Goal: Contribute content: Add original content to the website for others to see

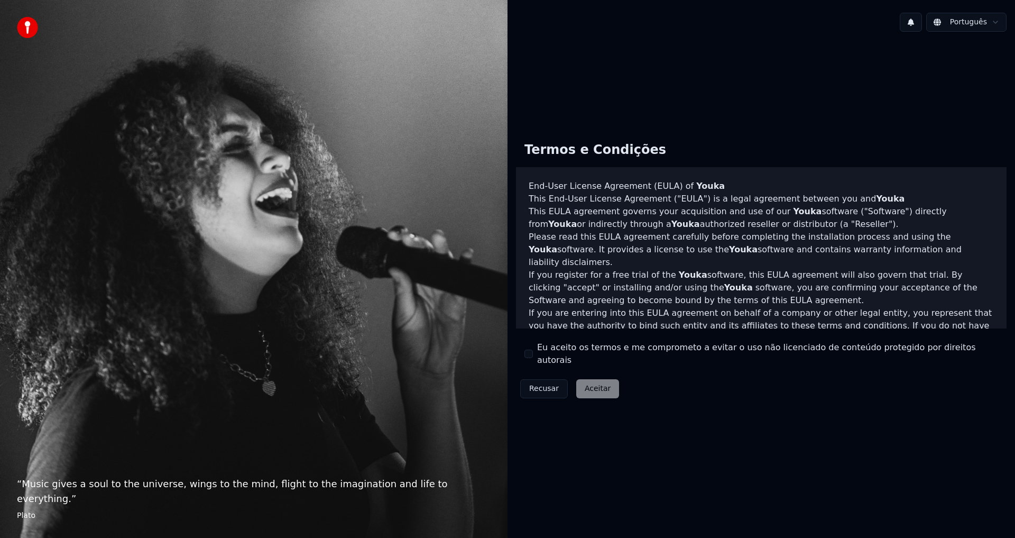
click at [530, 353] on button "Eu aceito os termos e me comprometo a evitar o uso não licenciado de conteúdo p…" at bounding box center [528, 353] width 8 height 8
click at [588, 384] on button "Aceitar" at bounding box center [597, 388] width 43 height 19
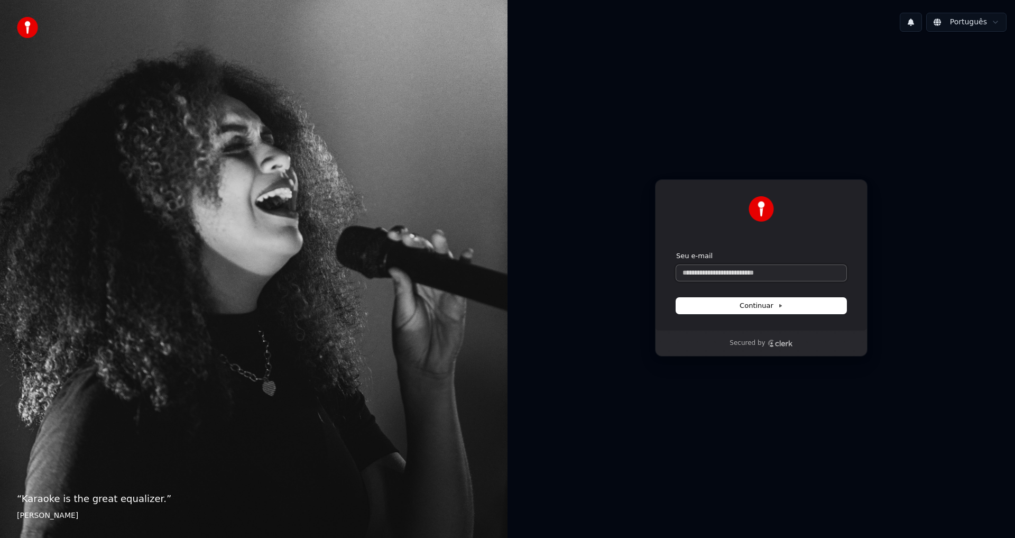
click at [752, 272] on input "Seu e-mail" at bounding box center [761, 273] width 170 height 16
click at [761, 308] on span "Continuar" at bounding box center [761, 306] width 43 height 10
type input "**********"
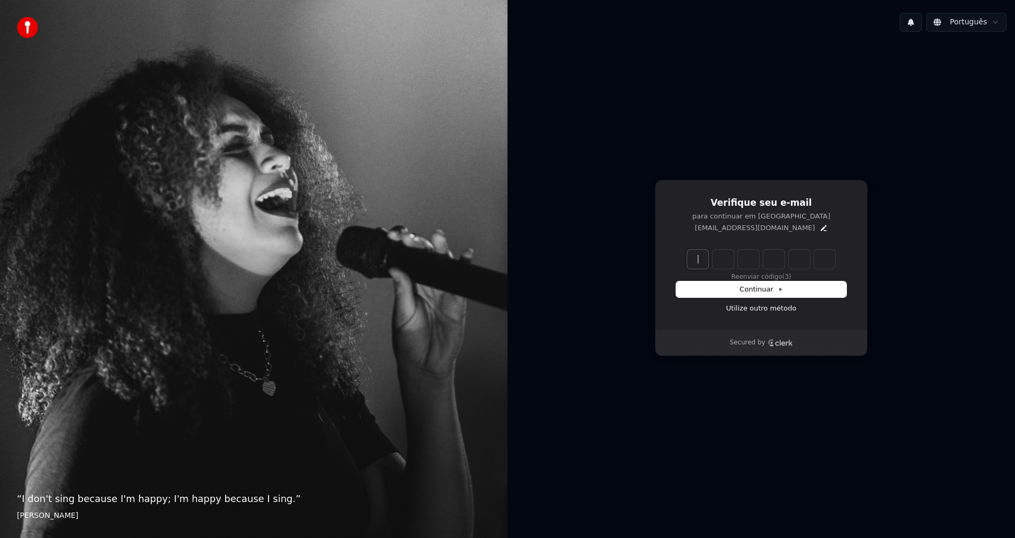
click at [692, 261] on input "Enter verification code" at bounding box center [771, 258] width 169 height 19
paste input "******"
type input "******"
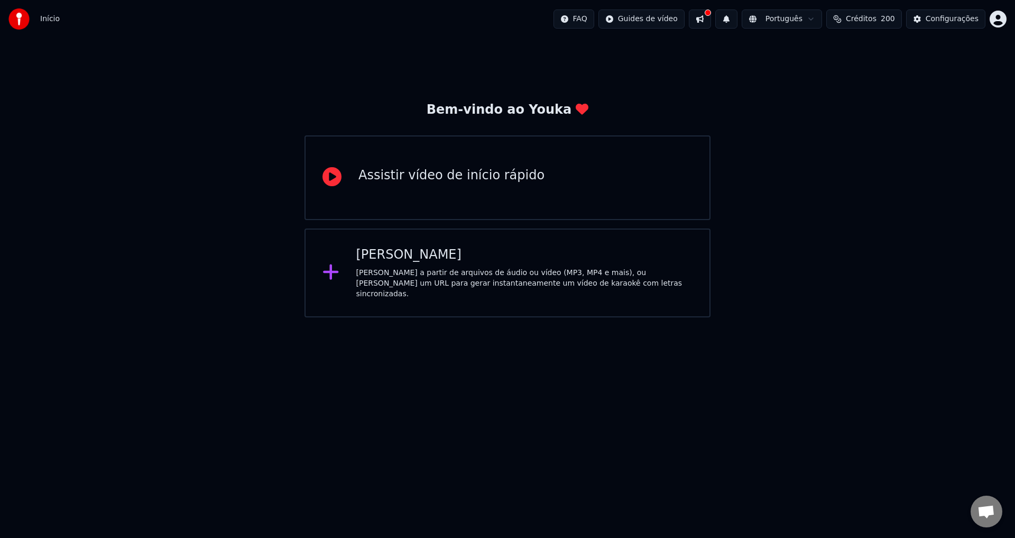
click at [436, 187] on div "Assistir vídeo de início rápido" at bounding box center [451, 177] width 186 height 21
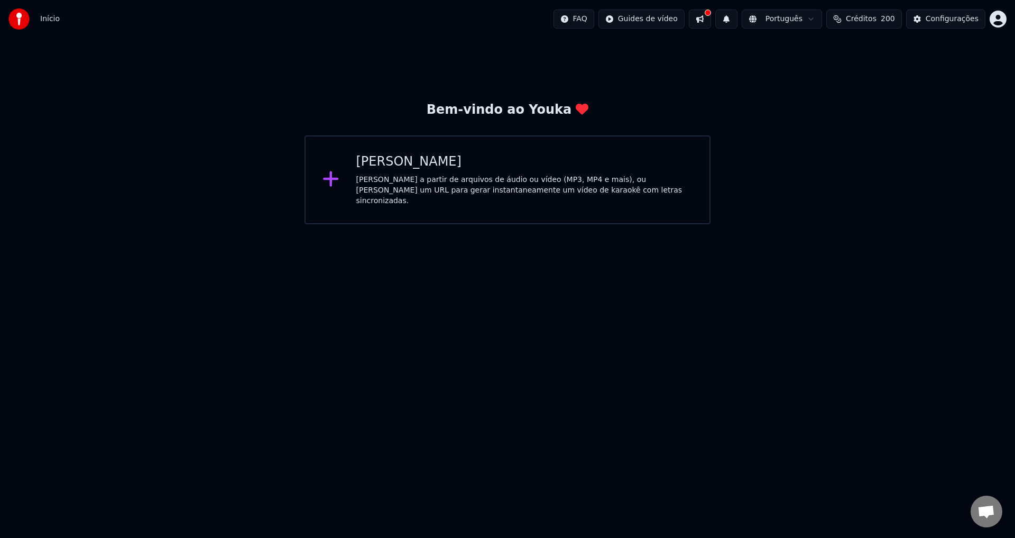
click at [406, 177] on div "[PERSON_NAME] a partir de arquivos de áudio ou vídeo (MP3, MP4 e mais), ou [PER…" at bounding box center [524, 190] width 337 height 32
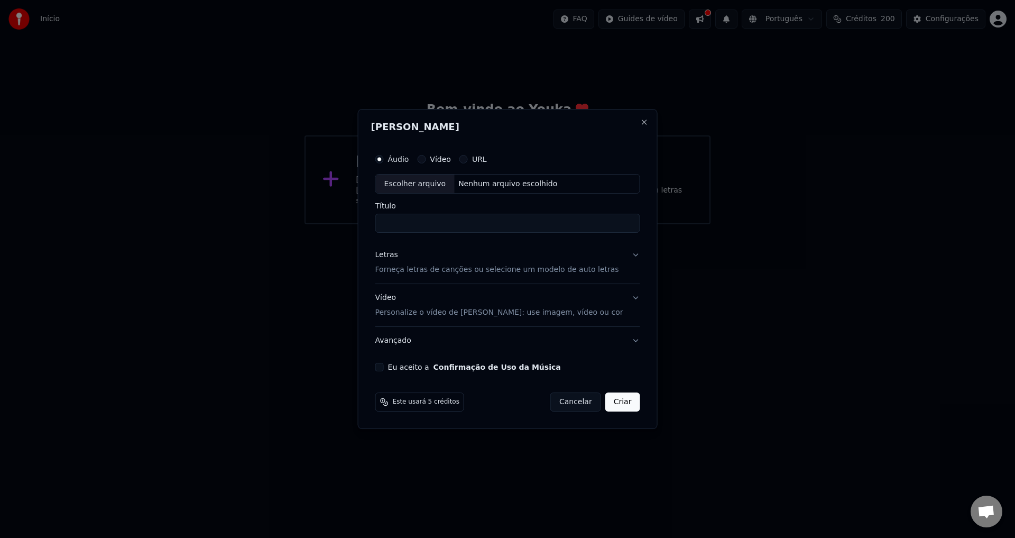
click at [493, 183] on div "Nenhum arquivo escolhido" at bounding box center [507, 184] width 107 height 11
click at [518, 185] on div "Nenhum arquivo escolhido" at bounding box center [507, 184] width 107 height 11
drag, startPoint x: 434, startPoint y: 224, endPoint x: 514, endPoint y: 221, distance: 79.8
click at [513, 221] on input "**********" at bounding box center [507, 223] width 265 height 19
type input "**********"
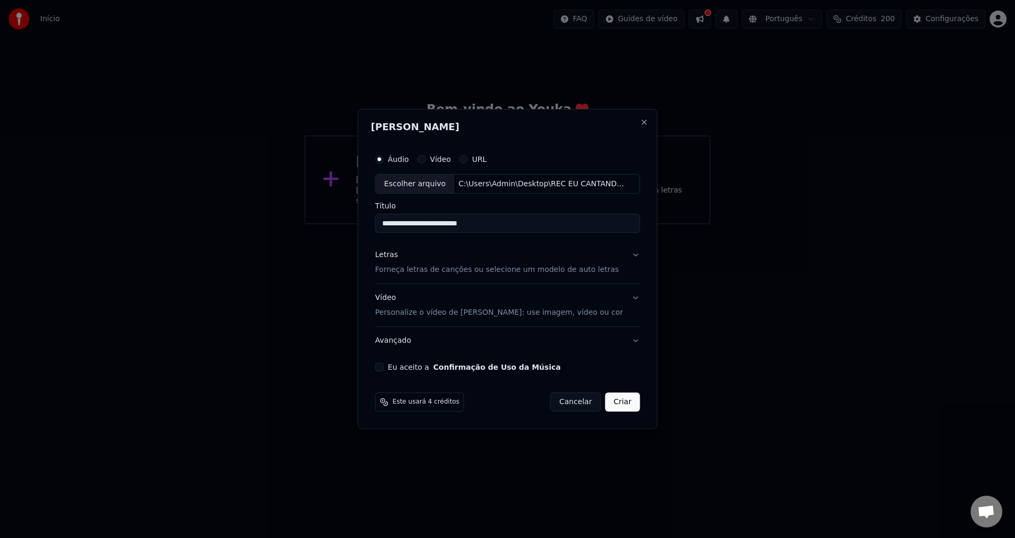
click at [458, 270] on p "Forneça letras de canções ou selecione um modelo de auto letras" at bounding box center [497, 270] width 244 height 11
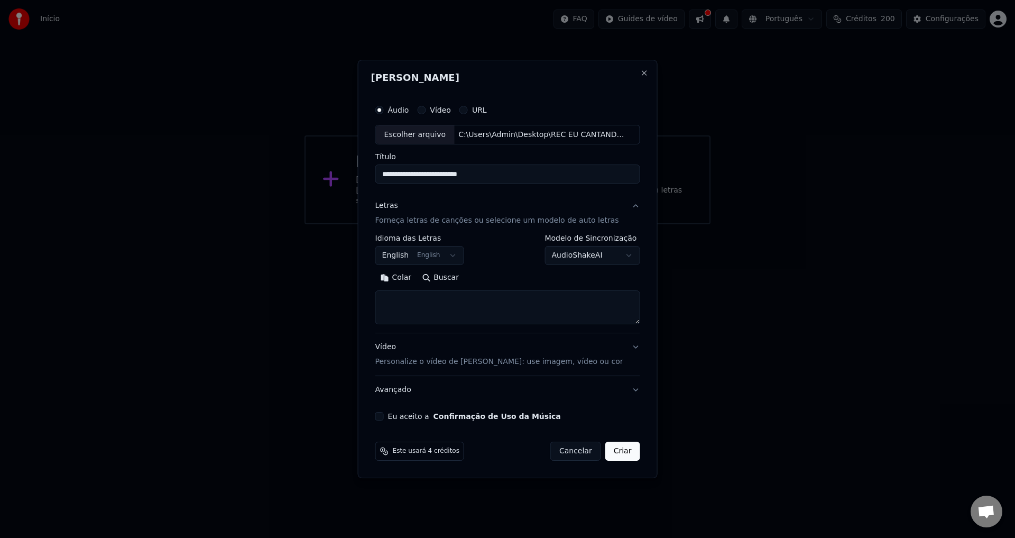
click at [456, 256] on button "English English" at bounding box center [419, 255] width 89 height 19
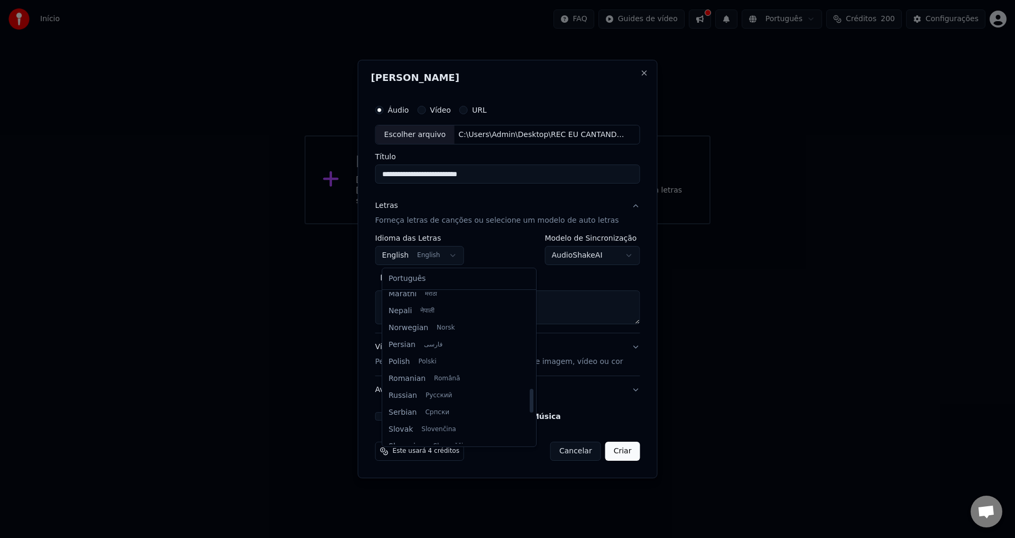
scroll to position [613, 0]
select select "**"
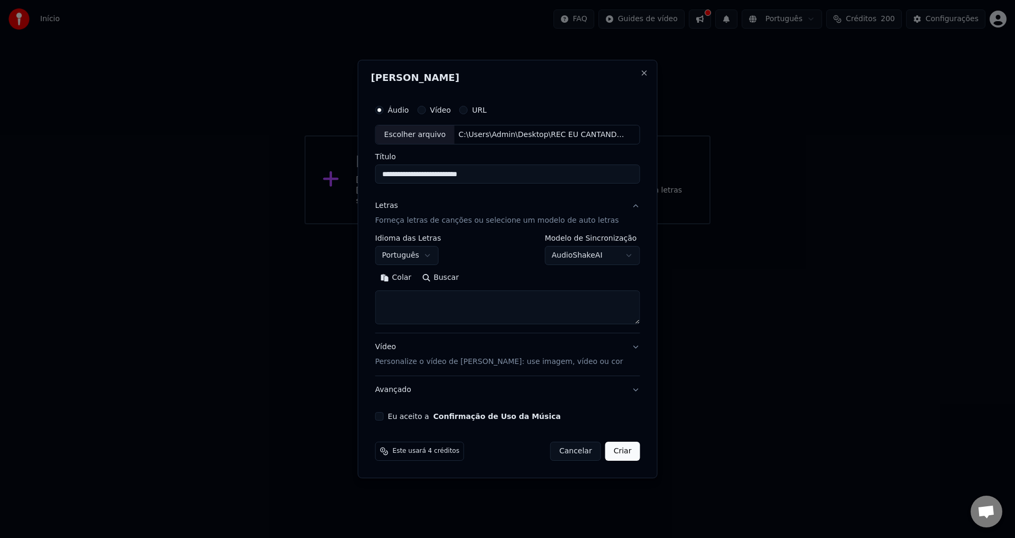
click at [449, 277] on button "Buscar" at bounding box center [441, 278] width 48 height 17
click at [450, 305] on textarea at bounding box center [507, 308] width 265 height 34
paste textarea "**********"
type textarea "**********"
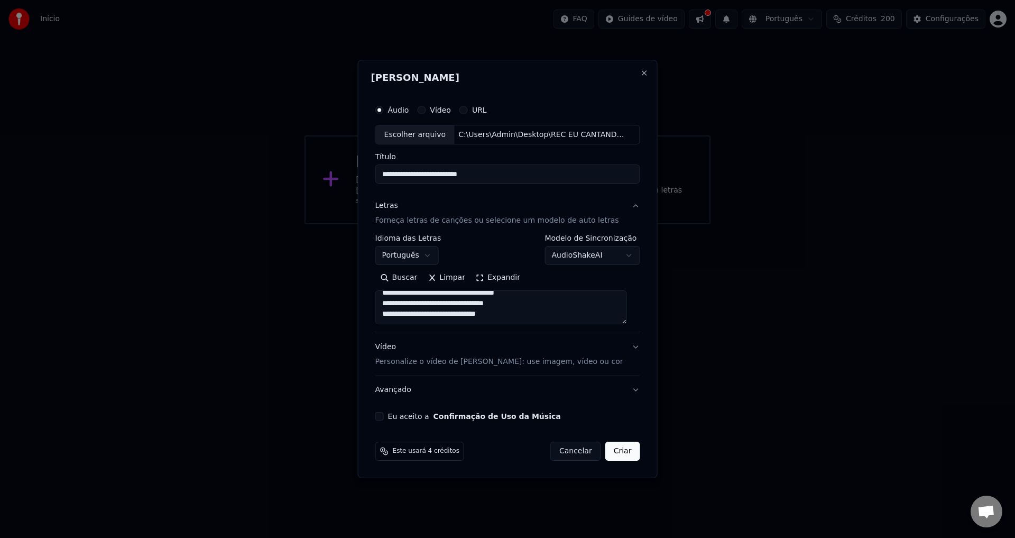
click at [502, 365] on p "Personalize o vídeo de [PERSON_NAME]: use imagem, vídeo ou cor" at bounding box center [499, 361] width 248 height 11
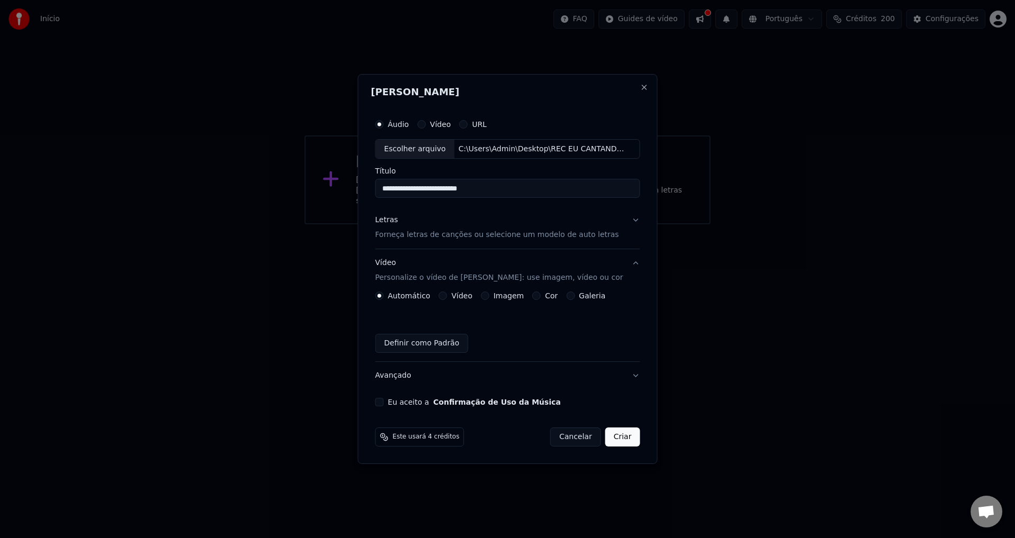
click at [486, 294] on button "Imagem" at bounding box center [484, 295] width 8 height 8
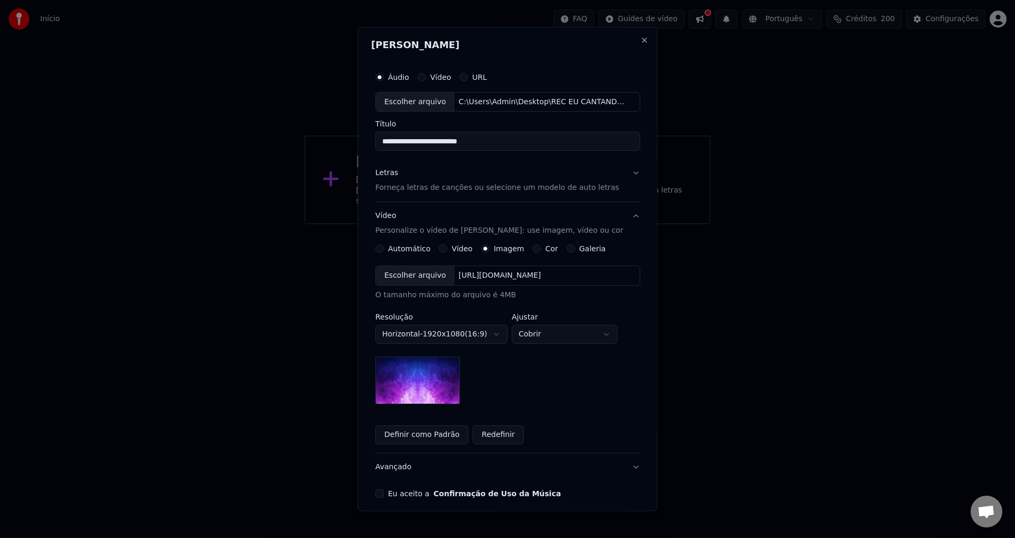
click at [430, 273] on div "Escolher arquivo" at bounding box center [415, 275] width 79 height 19
click at [434, 435] on button "Definir como Padrão" at bounding box center [421, 435] width 93 height 19
click at [382, 495] on button "Eu aceito a Confirmação de Uso da Música" at bounding box center [379, 493] width 8 height 8
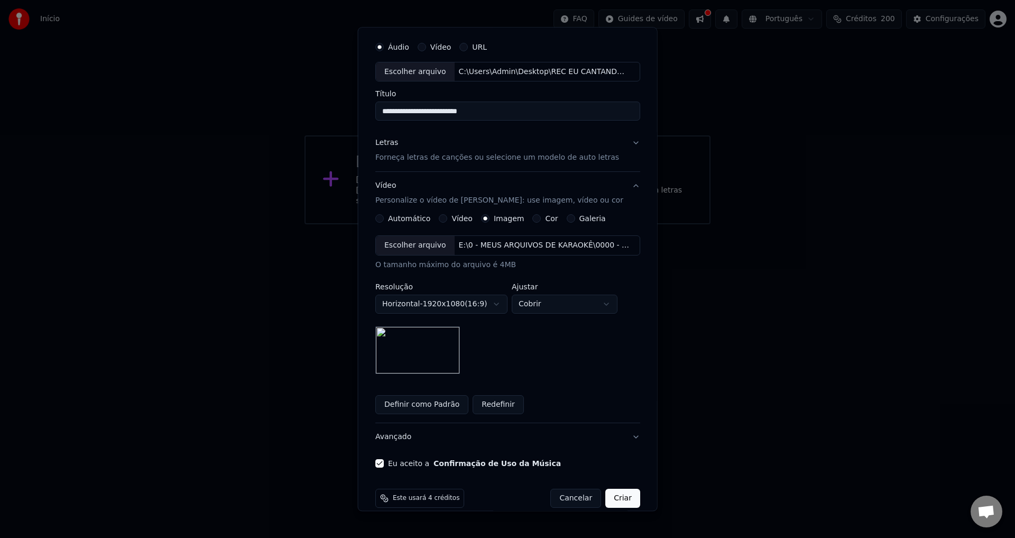
scroll to position [44, 0]
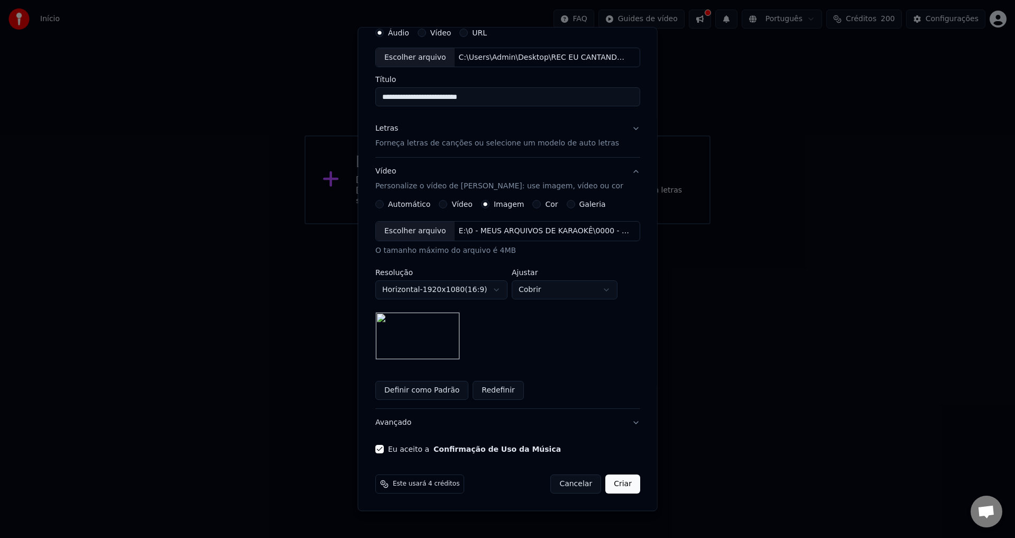
click at [613, 484] on button "Criar" at bounding box center [622, 484] width 35 height 19
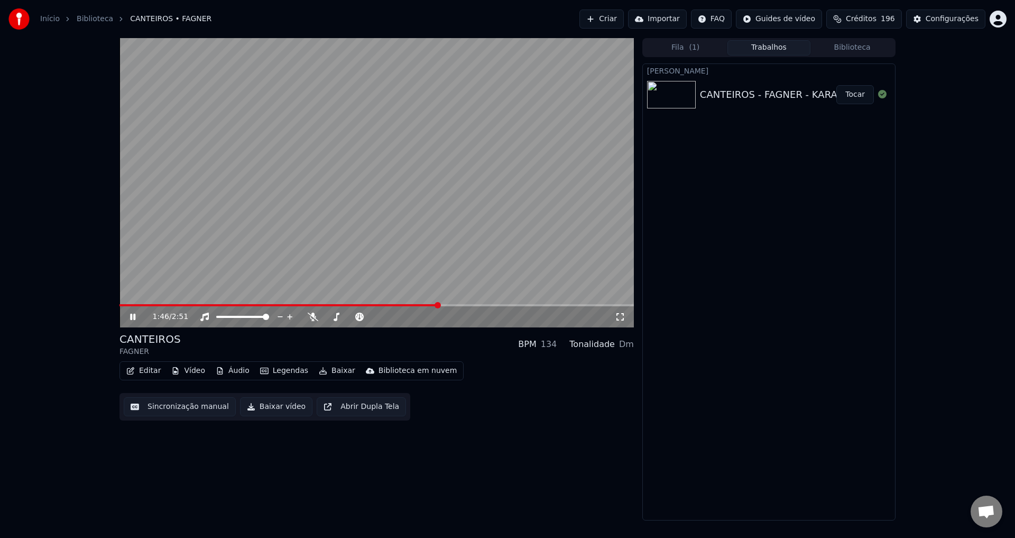
click at [428, 260] on video at bounding box center [376, 182] width 514 height 289
click at [149, 369] on button "Editar" at bounding box center [143, 370] width 43 height 15
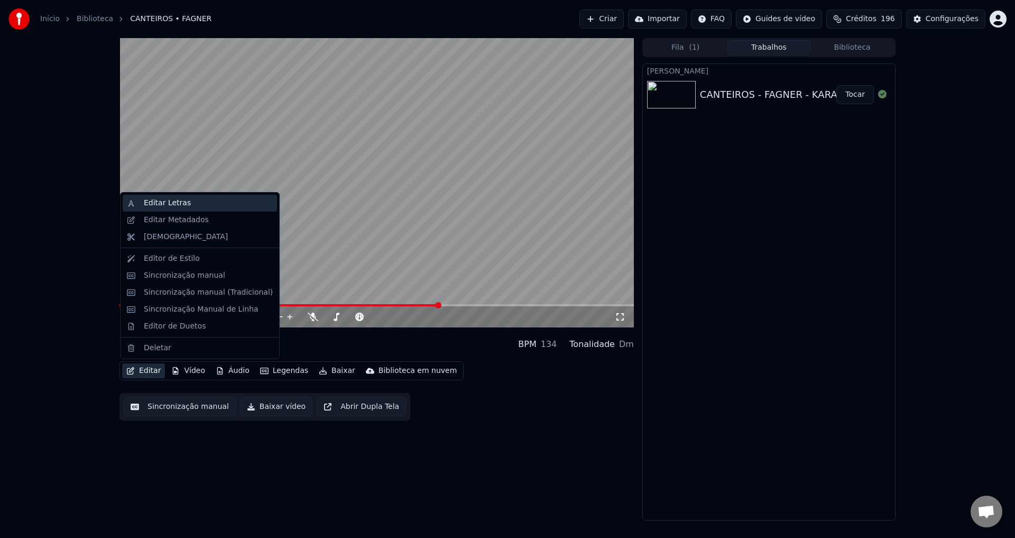
click at [181, 207] on div "Editar Letras" at bounding box center [167, 203] width 47 height 11
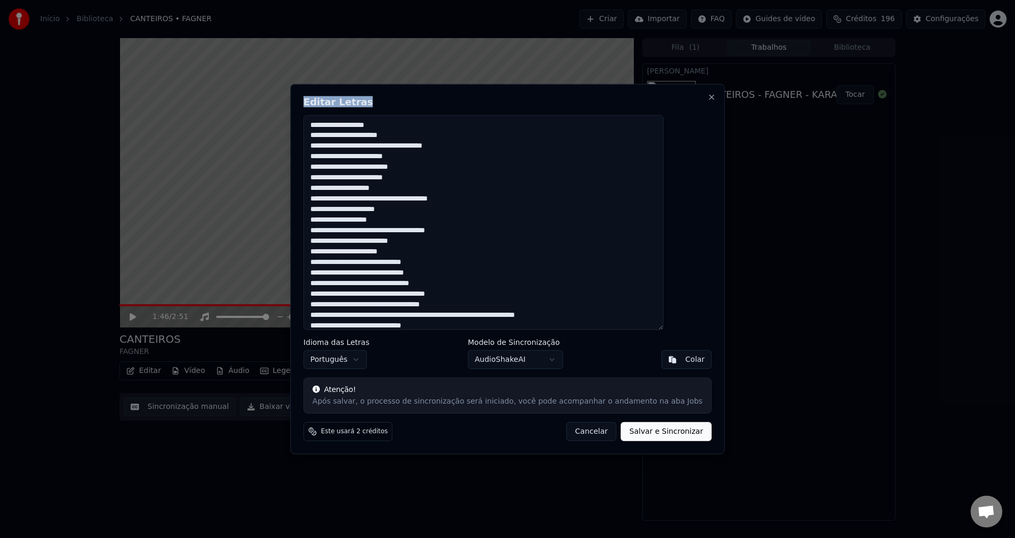
drag, startPoint x: 468, startPoint y: 100, endPoint x: 568, endPoint y: 164, distance: 118.6
click at [568, 164] on div "Editar Letras Idioma das Letras Português Modelo de Sincronização AudioShakeAI …" at bounding box center [507, 269] width 435 height 371
click at [379, 201] on textarea at bounding box center [483, 222] width 360 height 215
click at [409, 199] on textarea at bounding box center [483, 222] width 360 height 215
click at [418, 197] on textarea at bounding box center [483, 222] width 360 height 215
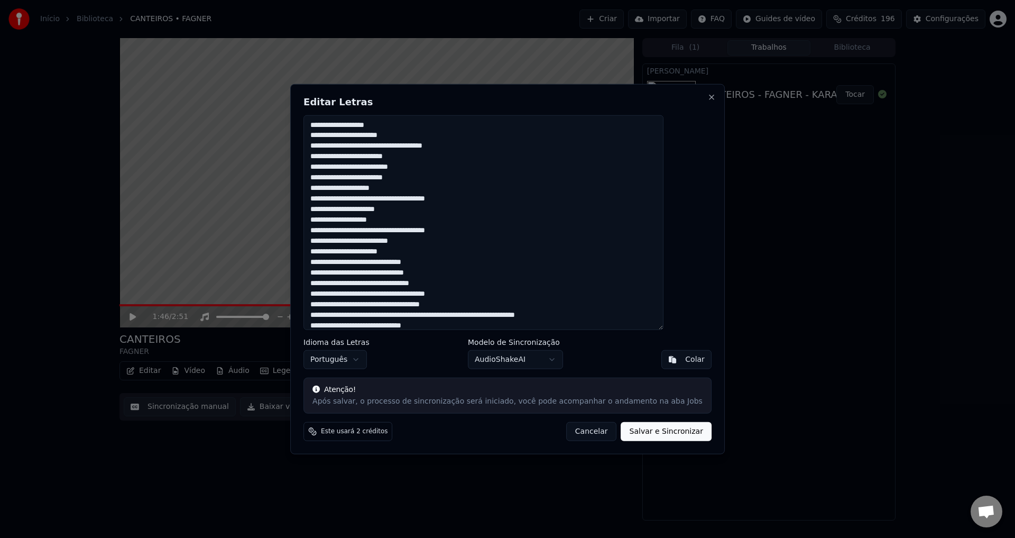
type textarea "**********"
drag, startPoint x: 461, startPoint y: 318, endPoint x: 325, endPoint y: 125, distance: 236.3
click at [325, 125] on div "Editar Letras Idioma das Letras Português Modelo de Sincronização AudioShakeAI …" at bounding box center [507, 269] width 435 height 371
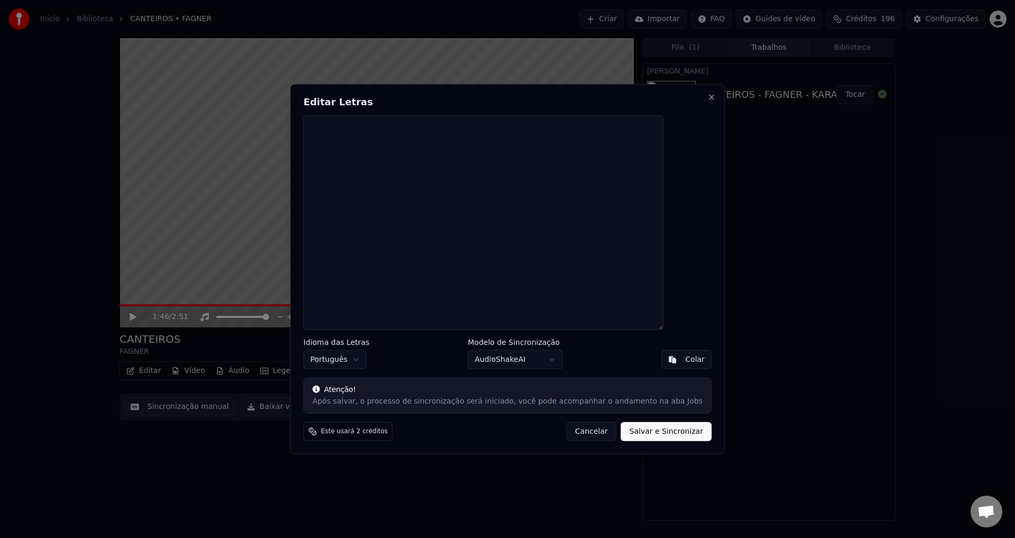
paste textarea "**********"
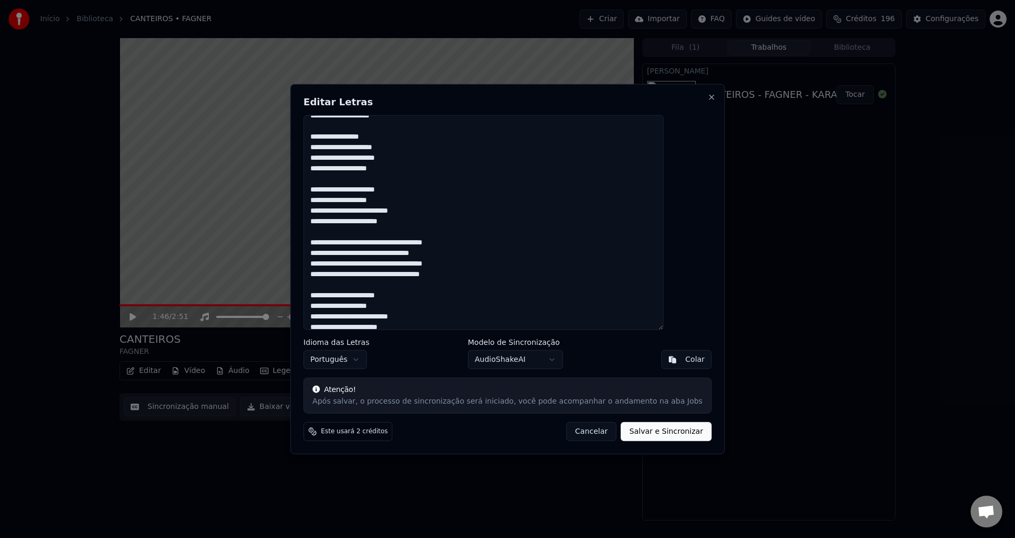
scroll to position [423, 0]
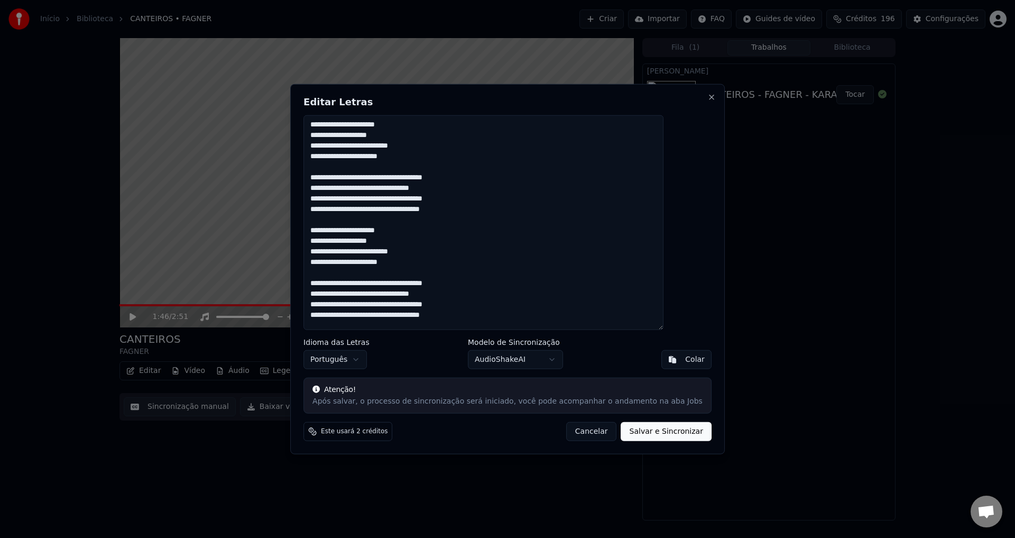
type textarea "**********"
click at [629, 433] on button "Salvar e Sincronizar" at bounding box center [666, 431] width 90 height 19
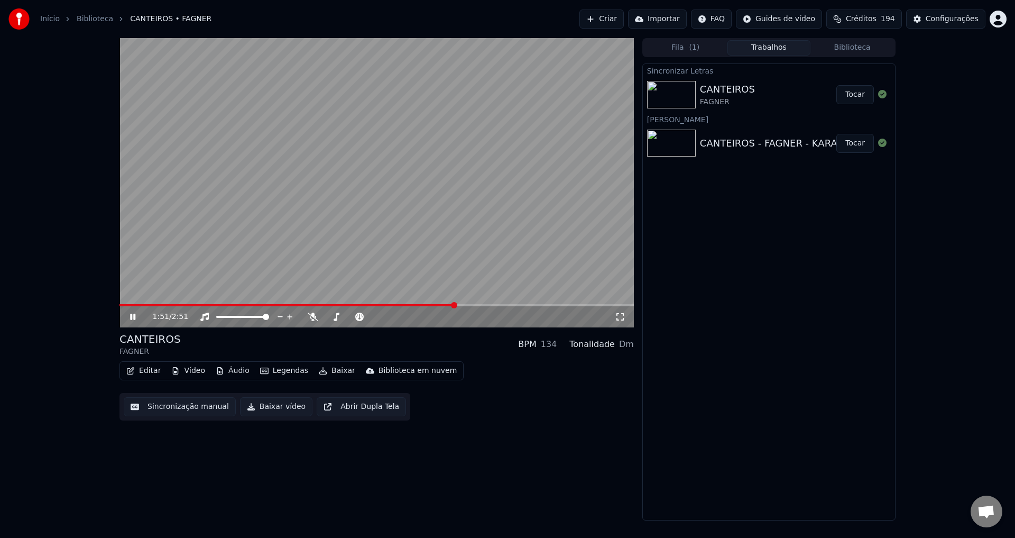
click at [130, 307] on div "1:51 / 2:51" at bounding box center [376, 316] width 514 height 21
click at [134, 306] on span at bounding box center [126, 305] width 15 height 2
click at [155, 306] on span at bounding box center [376, 305] width 514 height 2
click at [175, 304] on span at bounding box center [376, 305] width 514 height 2
click at [493, 225] on video at bounding box center [376, 182] width 514 height 289
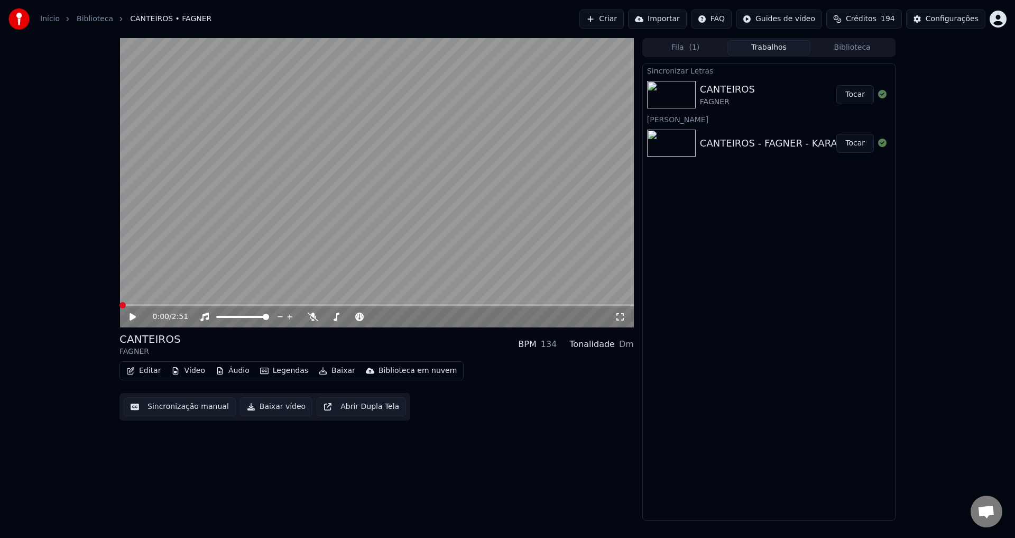
click at [119, 308] on span at bounding box center [122, 305] width 6 height 6
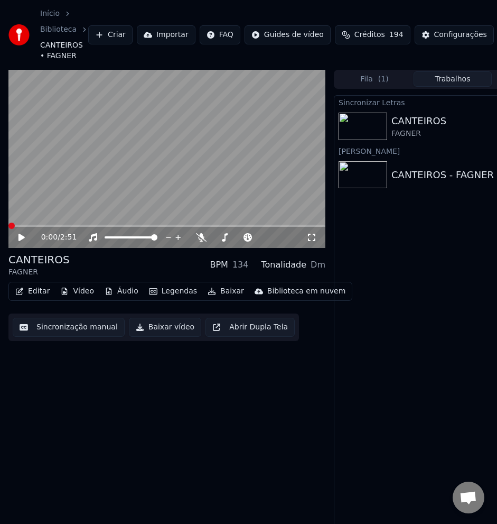
click at [21, 237] on icon at bounding box center [22, 237] width 6 height 7
click at [271, 211] on video at bounding box center [166, 159] width 317 height 179
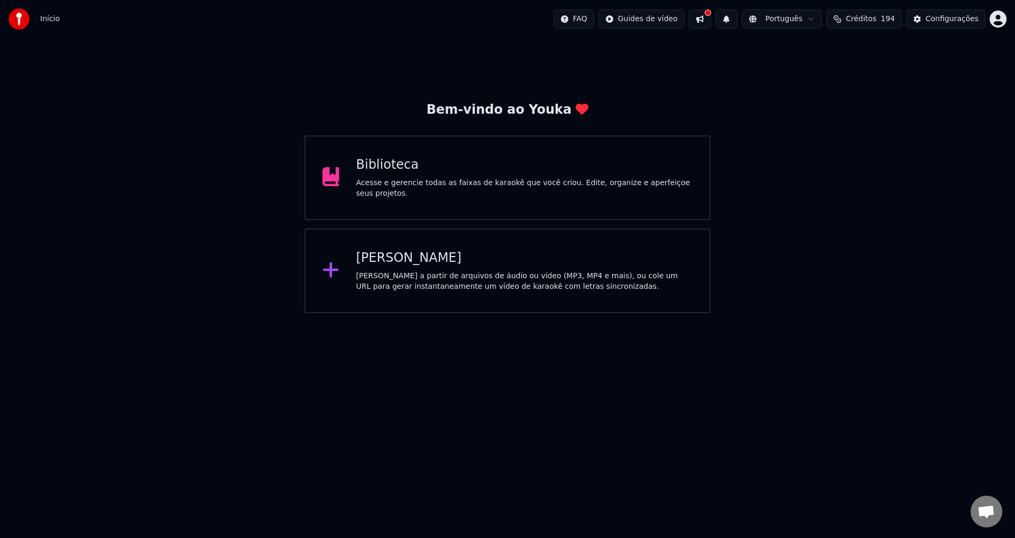
click at [394, 173] on div "Biblioteca" at bounding box center [524, 164] width 337 height 17
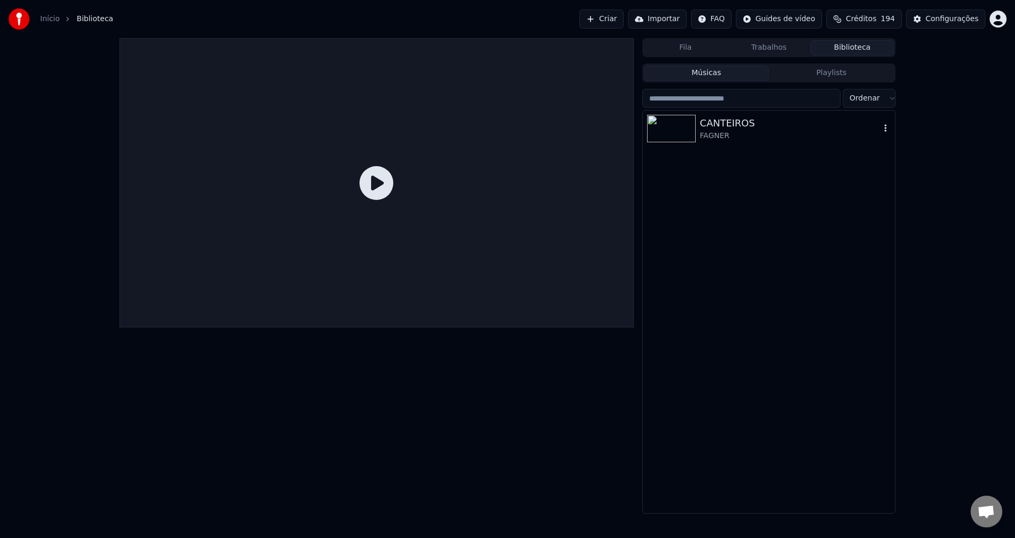
click at [692, 131] on img at bounding box center [671, 128] width 49 height 27
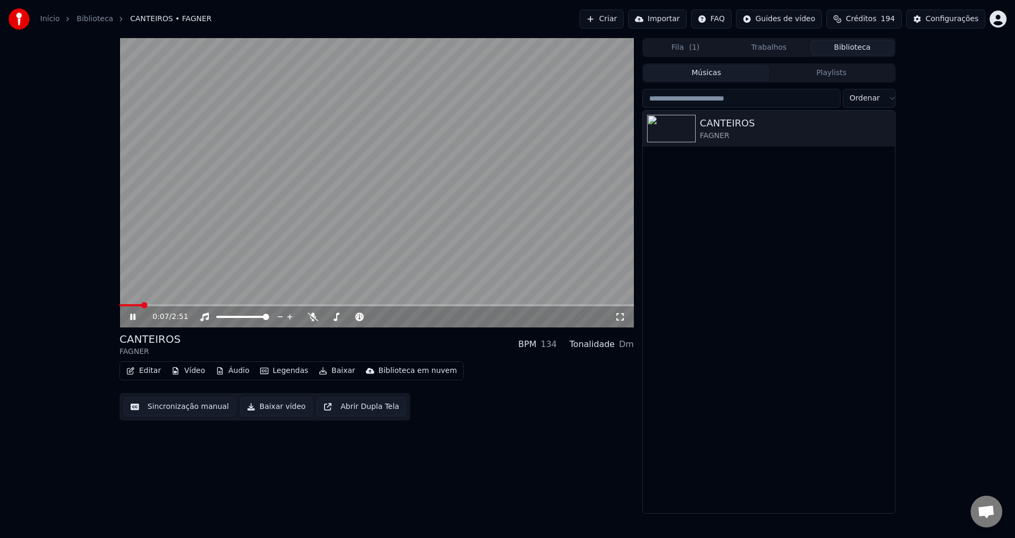
click at [154, 306] on span at bounding box center [376, 305] width 514 height 2
click at [400, 162] on video at bounding box center [376, 182] width 514 height 289
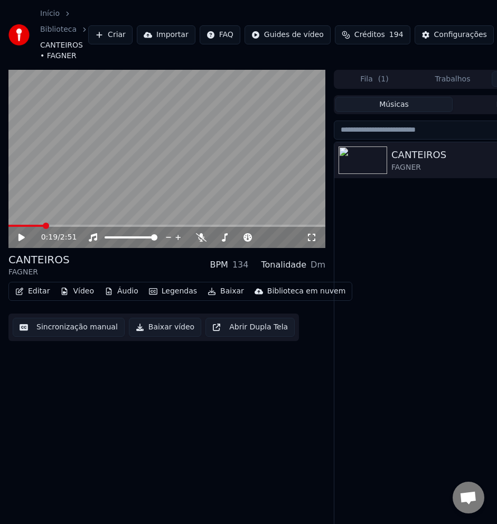
click at [131, 171] on video at bounding box center [166, 159] width 317 height 179
click at [178, 170] on video at bounding box center [166, 159] width 317 height 179
click at [40, 293] on button "Editar" at bounding box center [32, 291] width 43 height 15
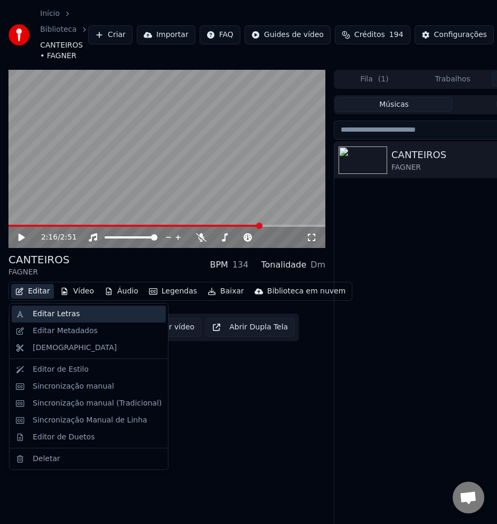
click at [47, 317] on div "Editar Letras" at bounding box center [56, 314] width 47 height 11
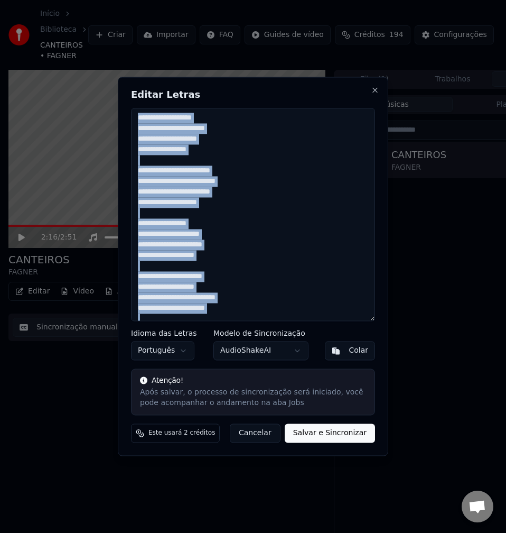
drag, startPoint x: 257, startPoint y: 89, endPoint x: 315, endPoint y: 104, distance: 58.8
click at [315, 104] on div "Editar Letras Idioma das Letras Português Modelo de Sincronização AudioShakeAI …" at bounding box center [253, 266] width 271 height 379
click at [284, 162] on textarea at bounding box center [253, 214] width 244 height 213
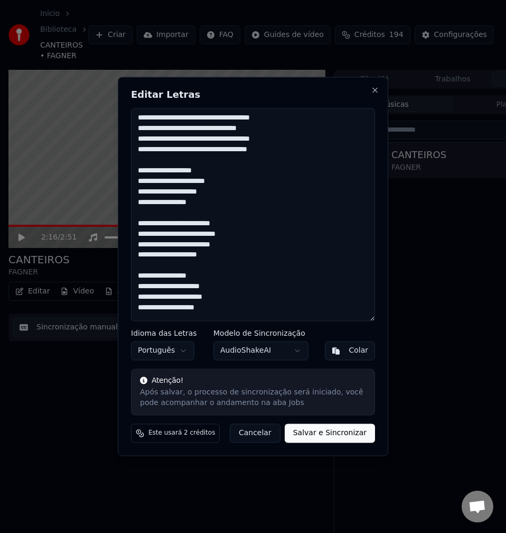
scroll to position [264, 0]
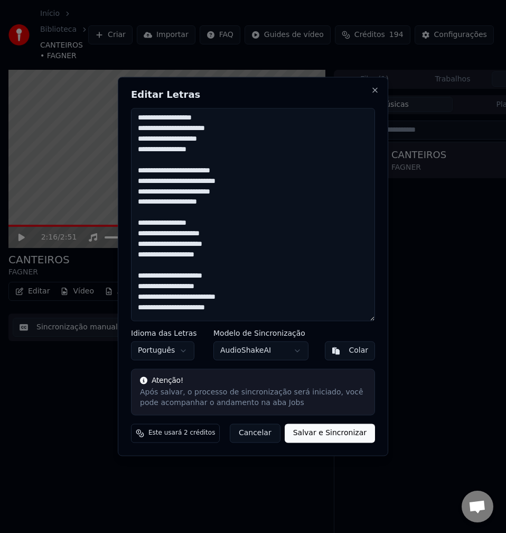
drag, startPoint x: 212, startPoint y: 257, endPoint x: 138, endPoint y: 120, distance: 155.6
click at [138, 120] on textarea at bounding box center [253, 214] width 244 height 213
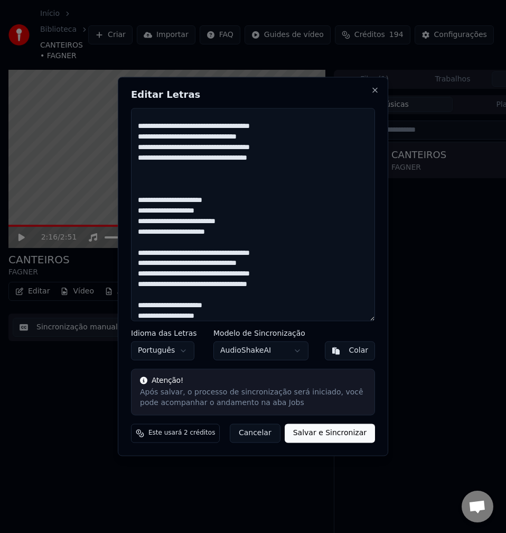
scroll to position [159, 0]
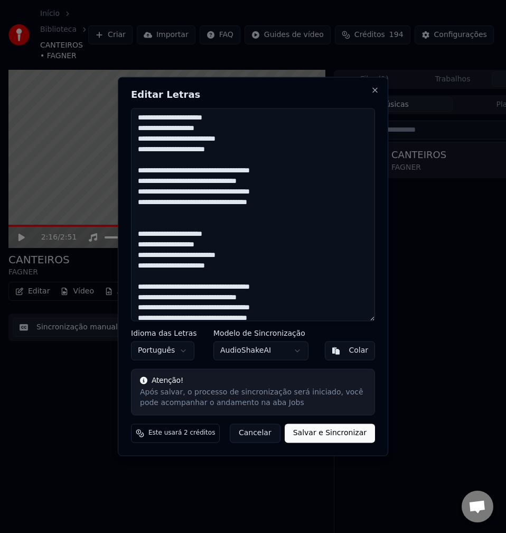
type textarea "**********"
